Goal: Task Accomplishment & Management: Manage account settings

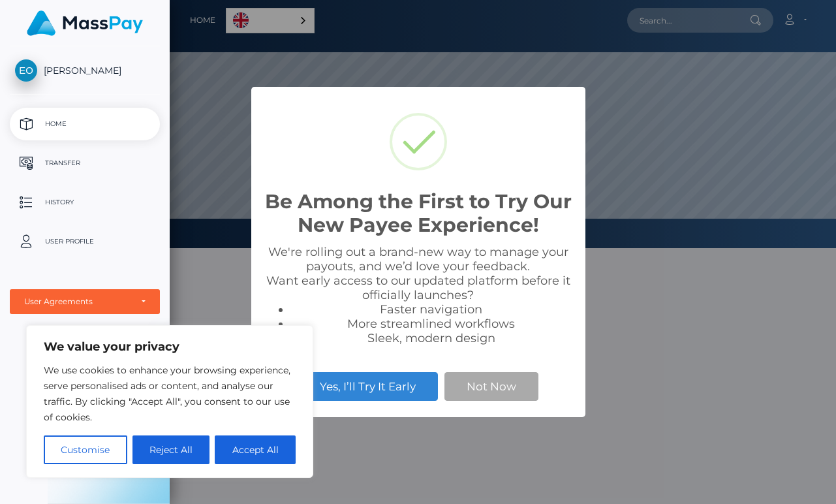
scroll to position [248, 666]
click at [181, 441] on button "Reject All" at bounding box center [172, 449] width 78 height 29
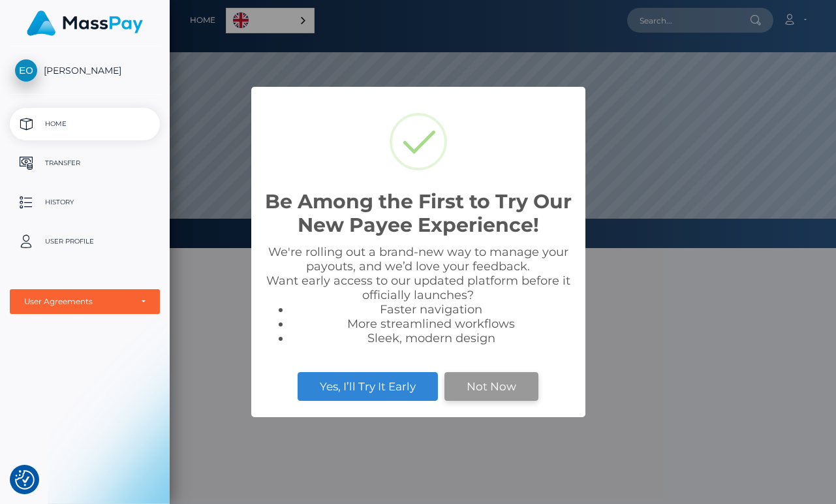
click at [497, 386] on button "Not Now" at bounding box center [492, 386] width 94 height 29
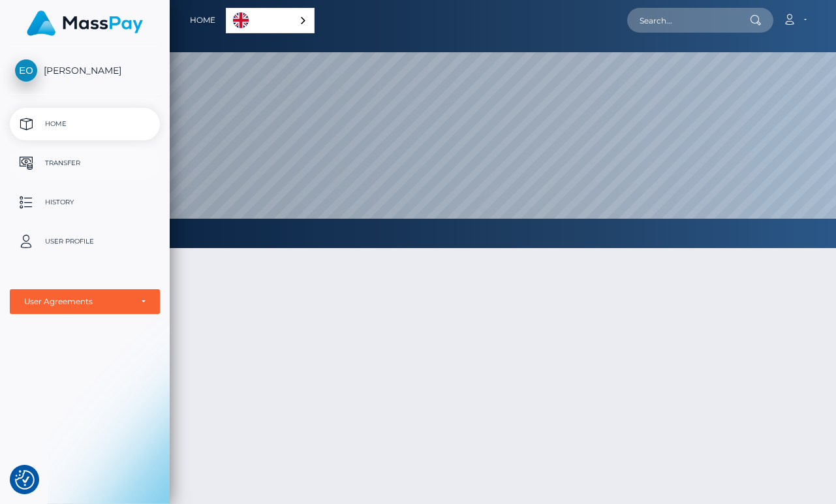
click at [78, 162] on p "Transfer" at bounding box center [85, 163] width 140 height 20
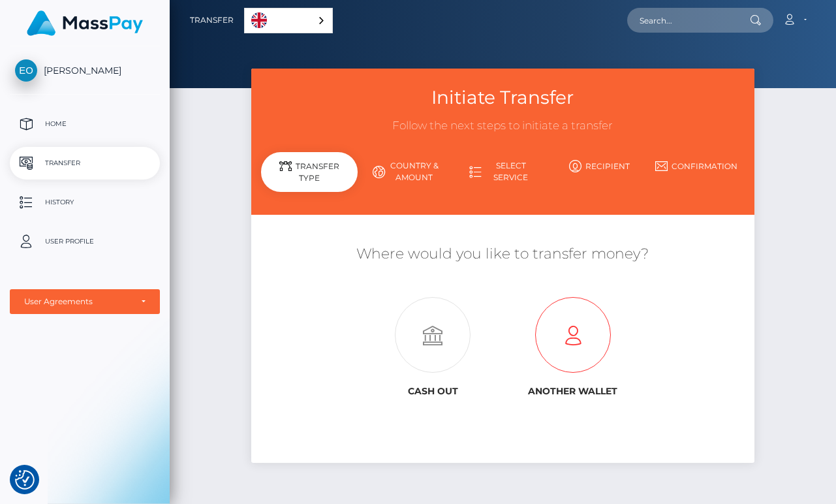
click at [572, 340] on icon at bounding box center [573, 336] width 140 height 76
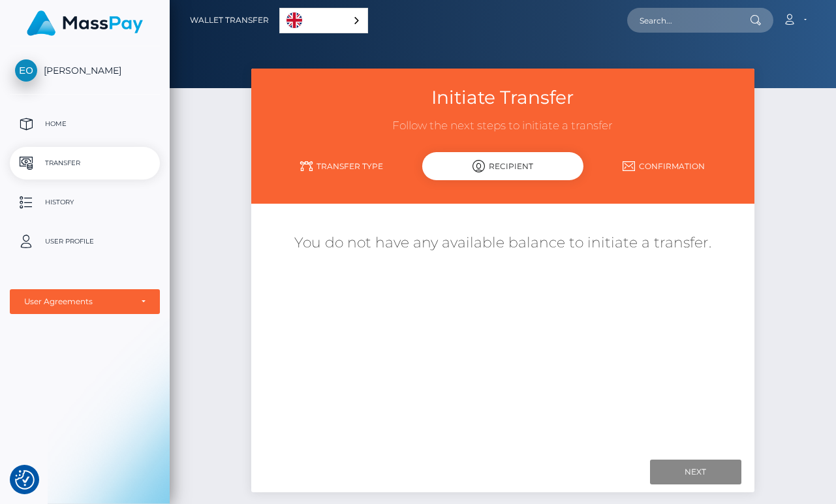
click at [370, 164] on link "Transfer Type" at bounding box center [341, 166] width 161 height 23
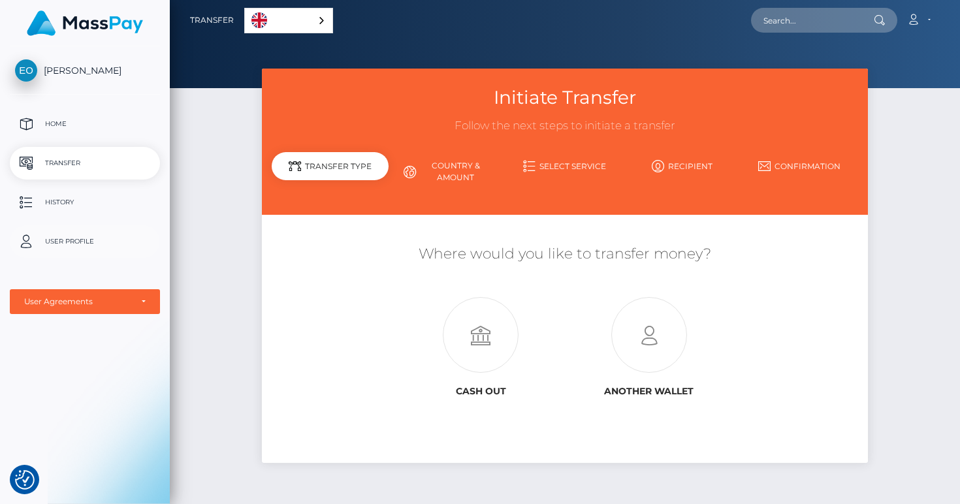
click at [87, 236] on p "User Profile" at bounding box center [85, 242] width 140 height 20
